Goal: Obtain resource: Obtain resource

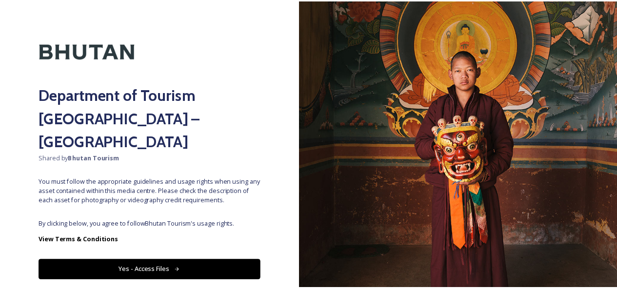
scroll to position [30, 0]
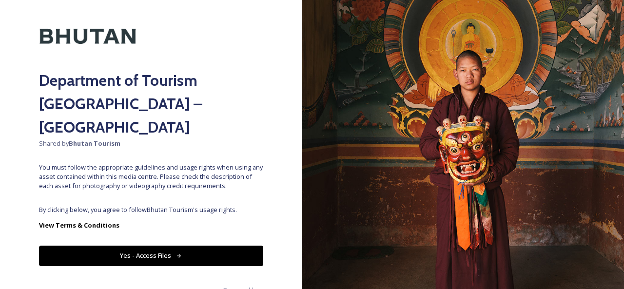
click at [189, 246] on button "Yes - Access Files" at bounding box center [151, 256] width 224 height 20
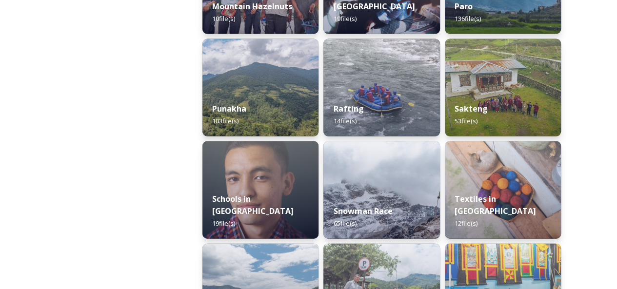
scroll to position [1121, 0]
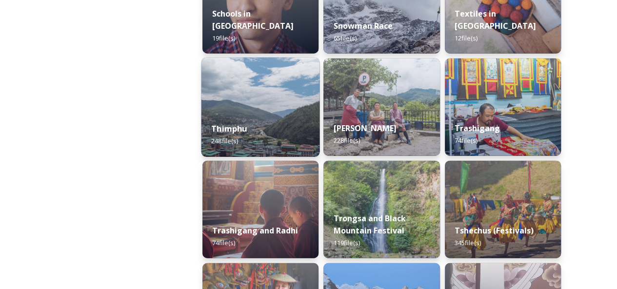
click at [263, 122] on div "Thimphu 248 file(s)" at bounding box center [260, 135] width 118 height 44
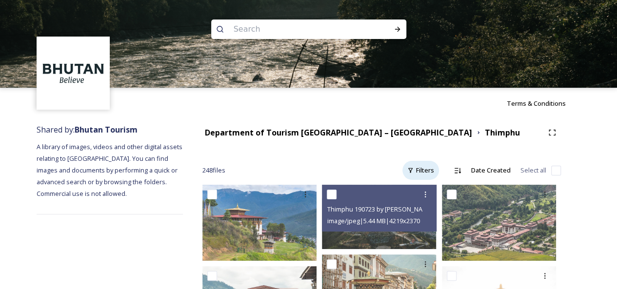
click at [423, 172] on div "Filters" at bounding box center [420, 170] width 37 height 19
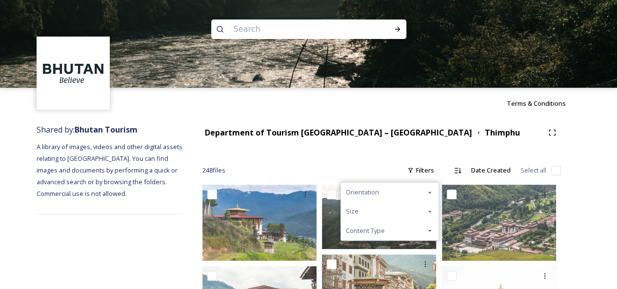
click at [430, 232] on icon at bounding box center [430, 231] width 8 height 8
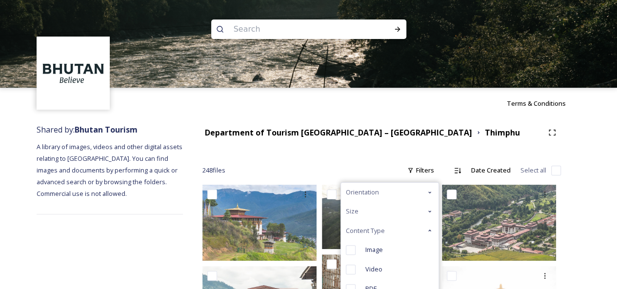
click at [430, 232] on icon at bounding box center [430, 231] width 8 height 8
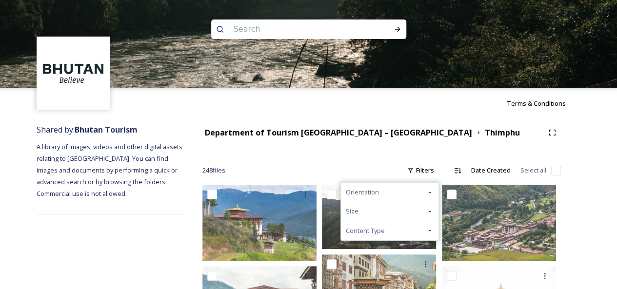
click at [432, 213] on icon at bounding box center [430, 212] width 8 height 8
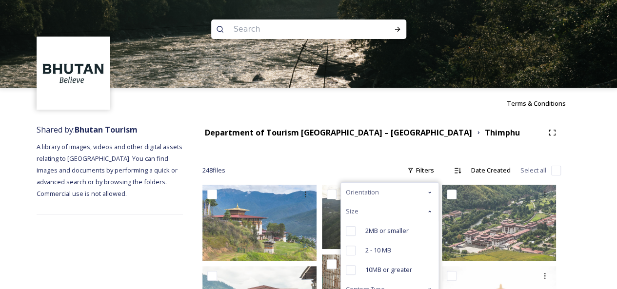
click at [432, 213] on icon at bounding box center [430, 212] width 8 height 8
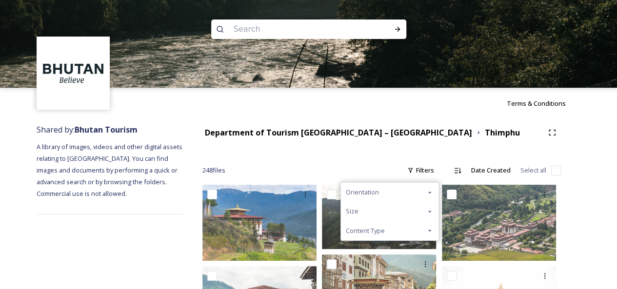
click at [433, 192] on icon at bounding box center [430, 193] width 8 height 8
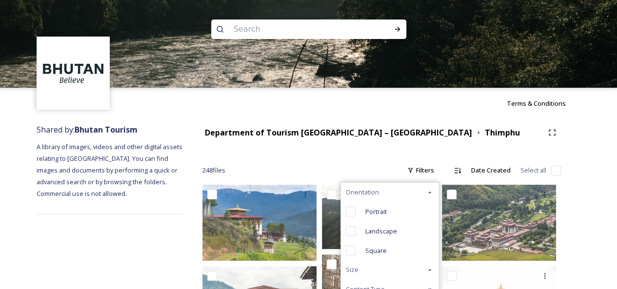
click at [433, 192] on icon at bounding box center [430, 193] width 8 height 8
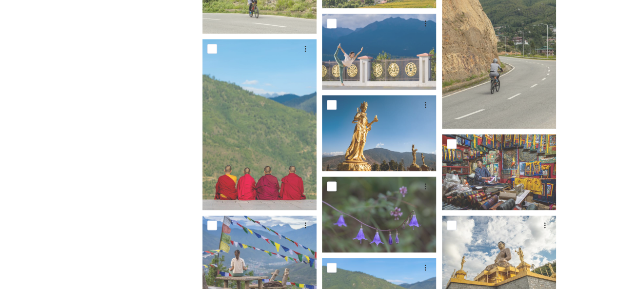
scroll to position [293, 0]
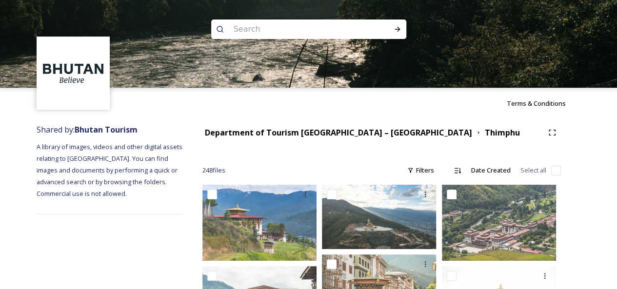
click at [252, 31] on input at bounding box center [296, 29] width 134 height 21
type input "h"
type input "Haa"
click at [394, 29] on icon at bounding box center [397, 29] width 8 height 8
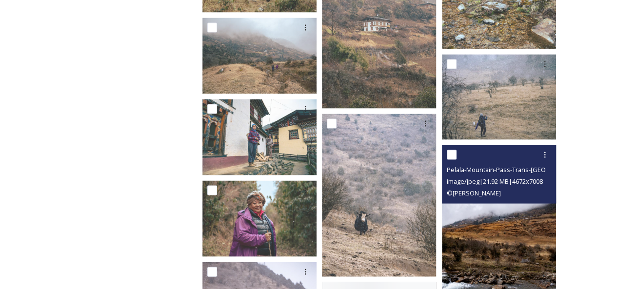
scroll to position [2828, 0]
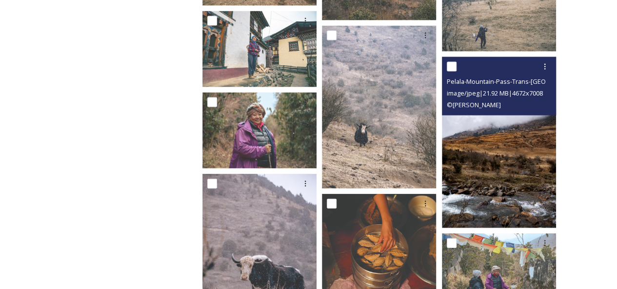
click at [498, 153] on img at bounding box center [499, 142] width 114 height 171
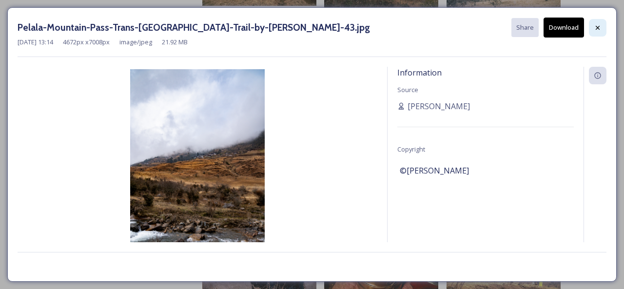
click at [600, 29] on icon at bounding box center [598, 28] width 8 height 8
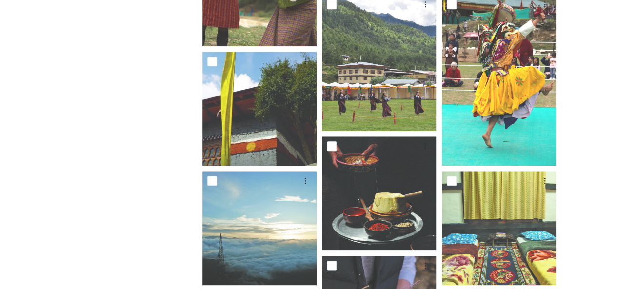
scroll to position [49, 0]
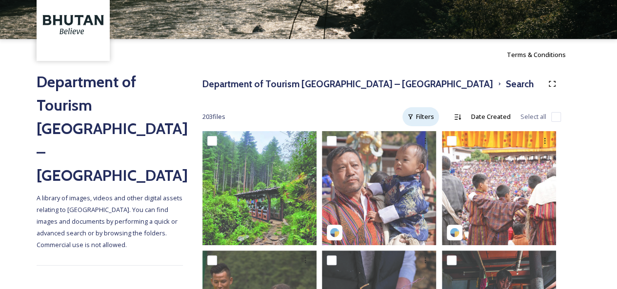
click at [429, 117] on div "Filters" at bounding box center [420, 116] width 37 height 19
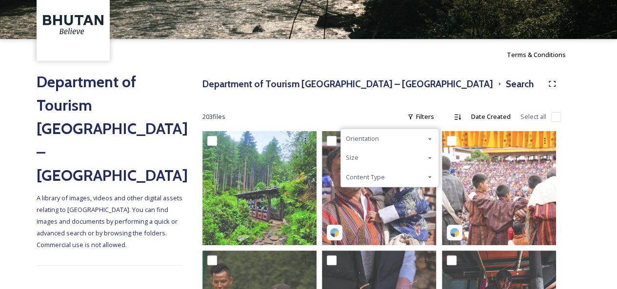
click at [428, 179] on icon at bounding box center [430, 177] width 8 height 8
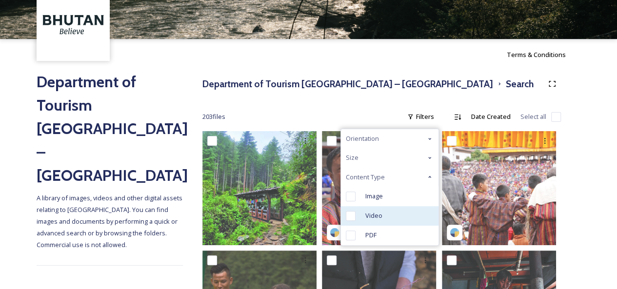
click at [350, 217] on input "checkbox" at bounding box center [351, 216] width 10 height 10
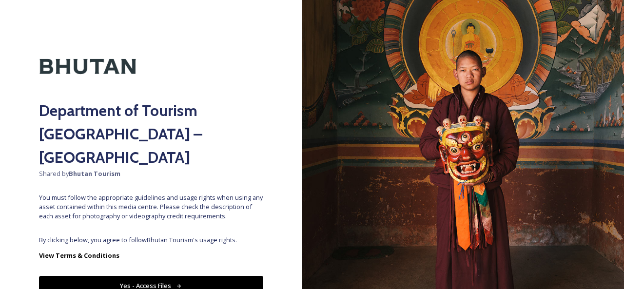
click at [132, 276] on button "Yes - Access Files" at bounding box center [151, 286] width 224 height 20
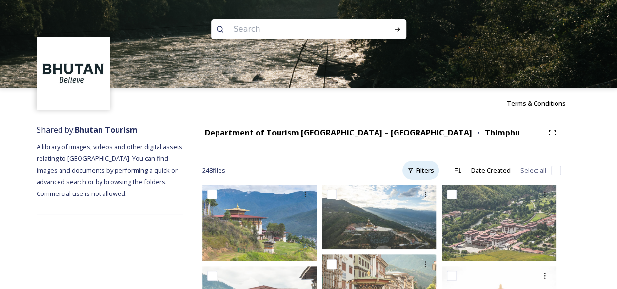
click at [435, 171] on div "Filters" at bounding box center [420, 170] width 37 height 19
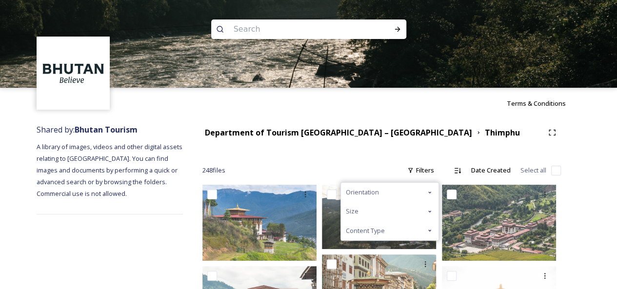
click at [399, 230] on div "Content Type" at bounding box center [390, 230] width 98 height 19
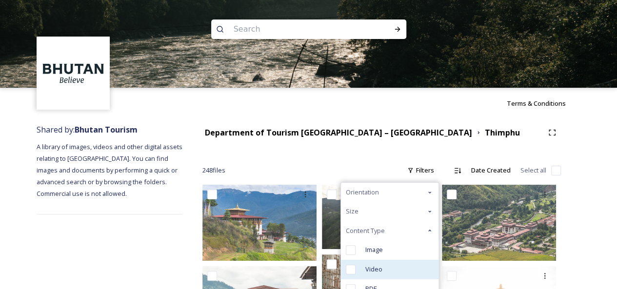
click at [351, 266] on input "checkbox" at bounding box center [351, 270] width 10 height 10
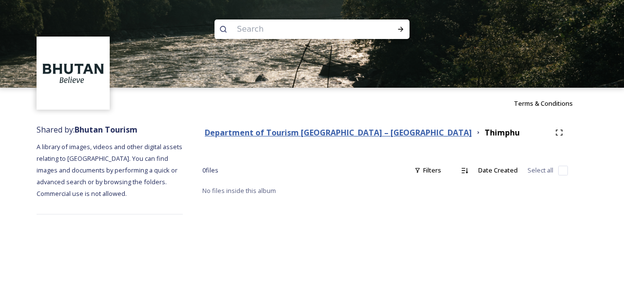
click at [242, 137] on strong "Department of Tourism [GEOGRAPHIC_DATA] – [GEOGRAPHIC_DATA]" at bounding box center [338, 132] width 267 height 11
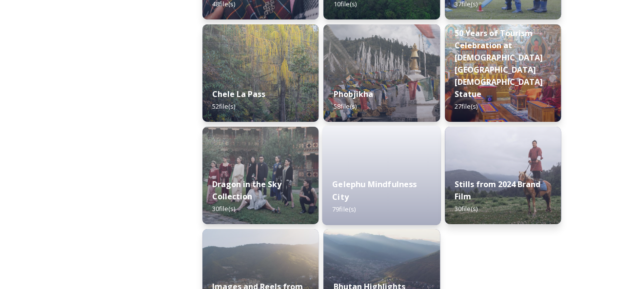
scroll to position [1714, 0]
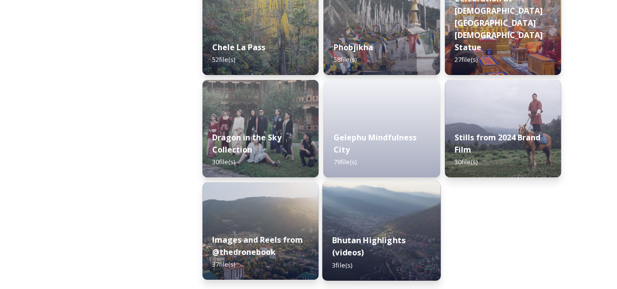
click at [378, 256] on div "Bhutan Highlights (videos) 3 file(s)" at bounding box center [381, 252] width 118 height 57
